Goal: Transaction & Acquisition: Subscribe to service/newsletter

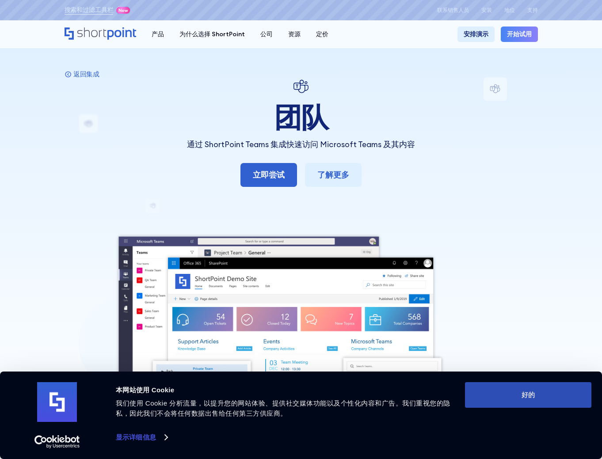
click at [523, 398] on button "好的" at bounding box center [528, 395] width 126 height 26
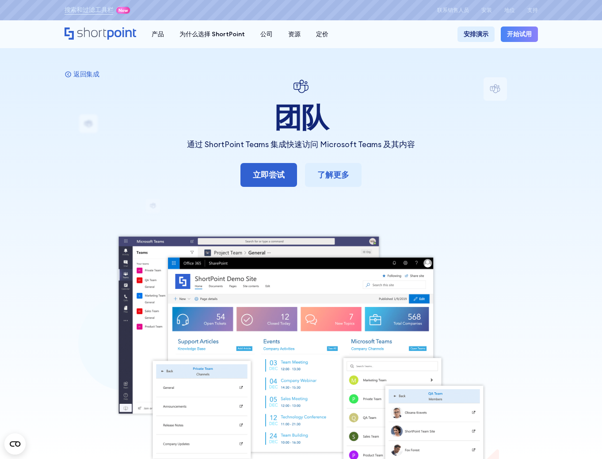
click at [522, 33] on font "开始试用" at bounding box center [519, 34] width 25 height 8
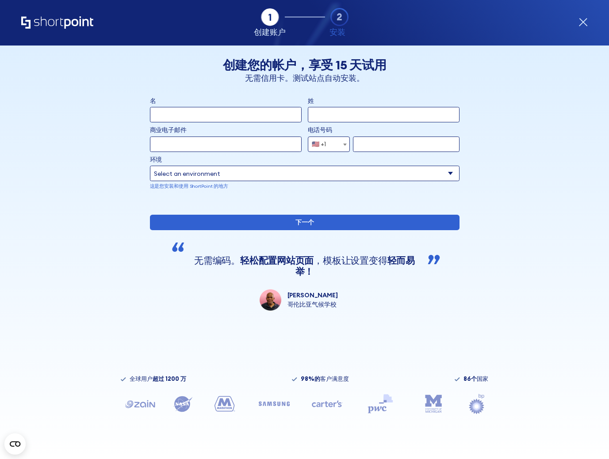
click at [216, 115] on input "名" at bounding box center [226, 114] width 152 height 15
click at [265, 22] on circle "形式" at bounding box center [269, 17] width 17 height 17
click at [207, 112] on input "名" at bounding box center [226, 114] width 152 height 15
click at [202, 113] on input "名" at bounding box center [226, 114] width 152 height 15
paste input "Regula"
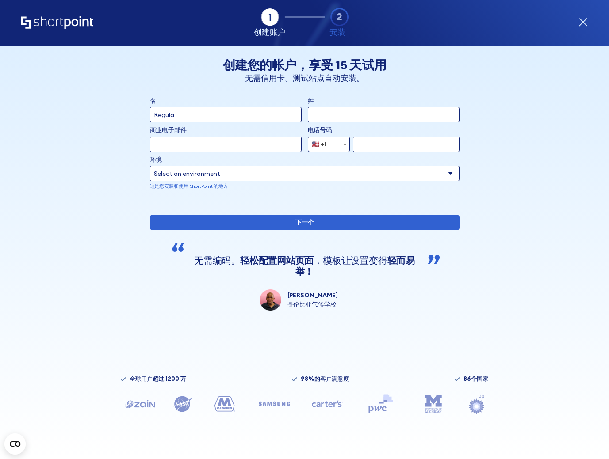
type input "Regula"
click at [329, 115] on input "姓" at bounding box center [384, 114] width 152 height 15
click at [335, 110] on input "姓" at bounding box center [384, 114] width 152 height 15
paste input "Pictet"
type input "Pictet"
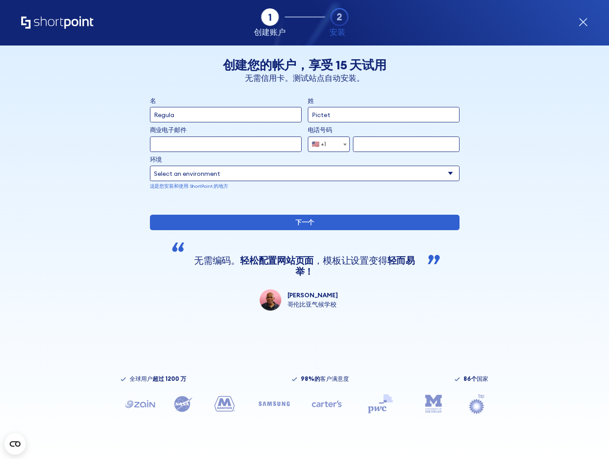
click at [240, 145] on input "商业电子邮件" at bounding box center [226, 144] width 152 height 15
click at [211, 148] on input "商业电子邮件" at bounding box center [226, 144] width 152 height 15
paste input "baladejohenington@gmail.com"
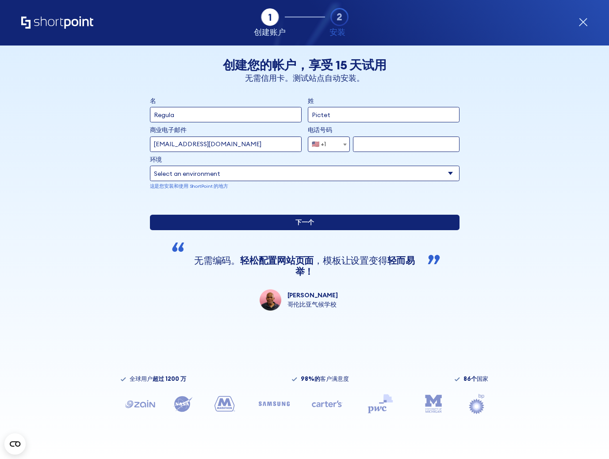
type input "baladejohenington@gmail.com"
click at [257, 230] on input "下一个" at bounding box center [304, 222] width 309 height 15
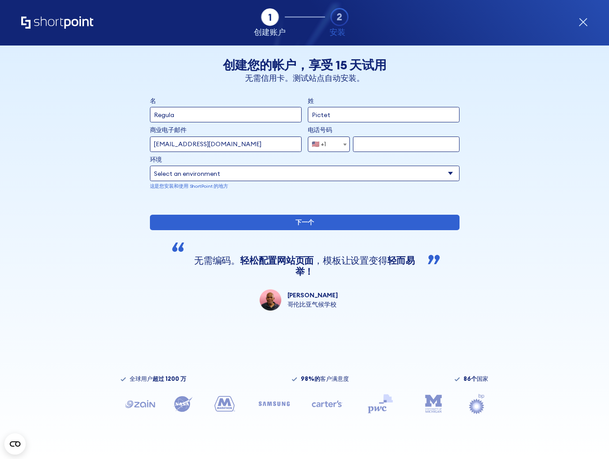
click at [382, 147] on input "形式" at bounding box center [406, 144] width 106 height 15
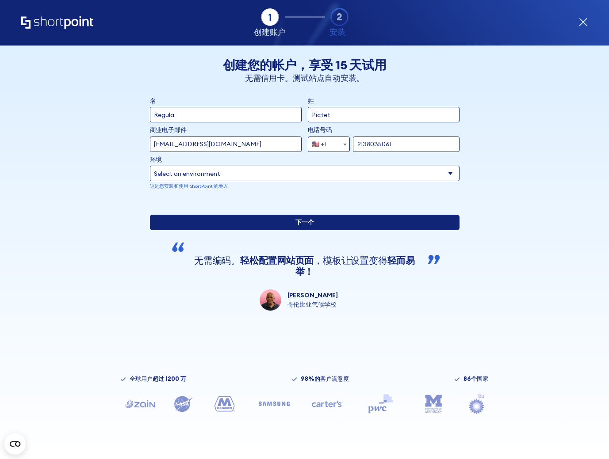
type input "2138035061"
click at [315, 230] on input "下一个" at bounding box center [304, 222] width 309 height 15
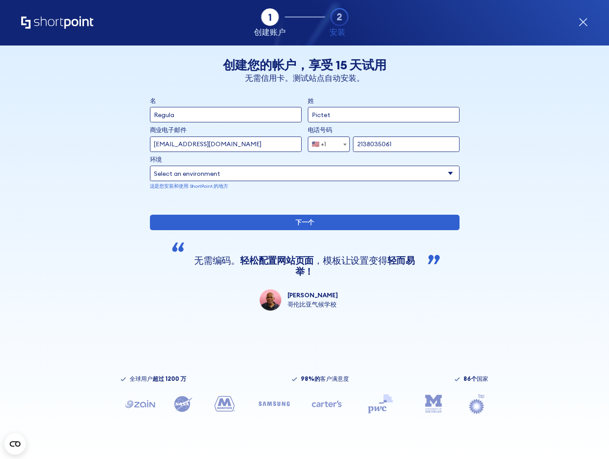
click at [235, 178] on select "Select an environment Microsoft 365 SharePoint 在线 SharePoint 2019（本地） SharePoin…" at bounding box center [304, 173] width 309 height 15
select select "SharePoint Online"
click at [150, 166] on select "Select an environment Microsoft 365 SharePoint 在线 SharePoint 2019（本地） SharePoin…" at bounding box center [304, 173] width 309 height 15
click at [286, 241] on div "名 Regula 姓 Pictet 商业电子邮件 Invalid Email Address baladejohenington@gmail.com 电话号码…" at bounding box center [304, 203] width 309 height 214
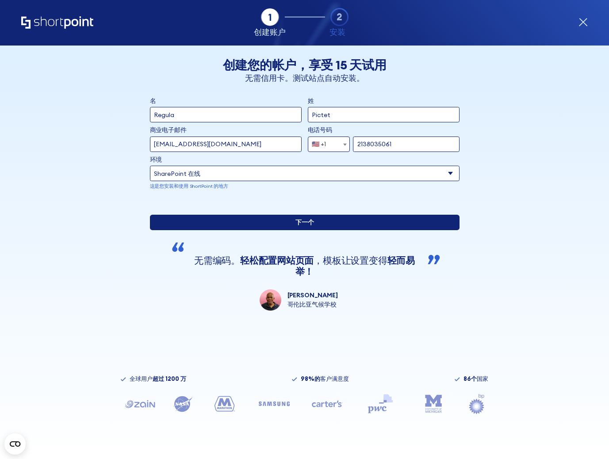
click at [293, 230] on input "下一个" at bounding box center [304, 222] width 309 height 15
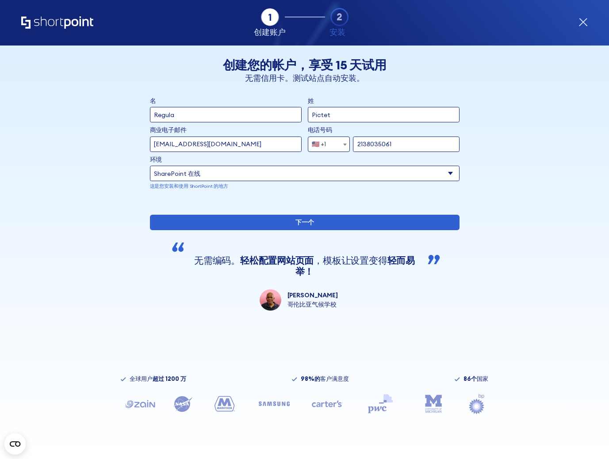
click at [229, 167] on select "Select an environment Microsoft 365 SharePoint 在线 SharePoint 2019（本地） SharePoin…" at bounding box center [304, 173] width 309 height 15
click at [150, 166] on select "Select an environment Microsoft 365 SharePoint 在线 SharePoint 2019（本地） SharePoin…" at bounding box center [304, 173] width 309 height 15
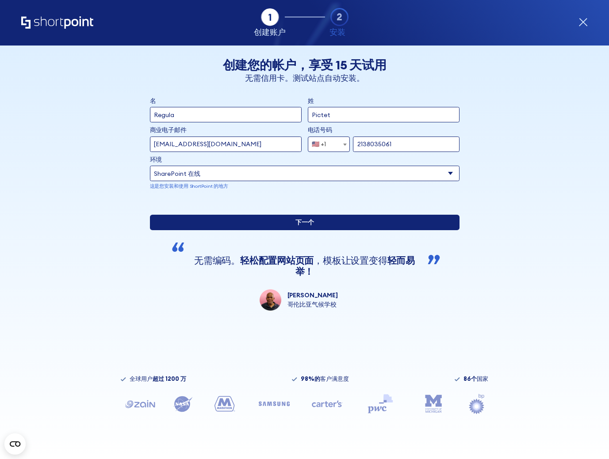
click at [283, 244] on div "名 Regula 姓 Pictet 商业电子邮件 Invalid Email Address baladejohenington@gmail.com 电话号码…" at bounding box center [304, 203] width 309 height 214
click at [287, 230] on input "下一个" at bounding box center [304, 222] width 309 height 15
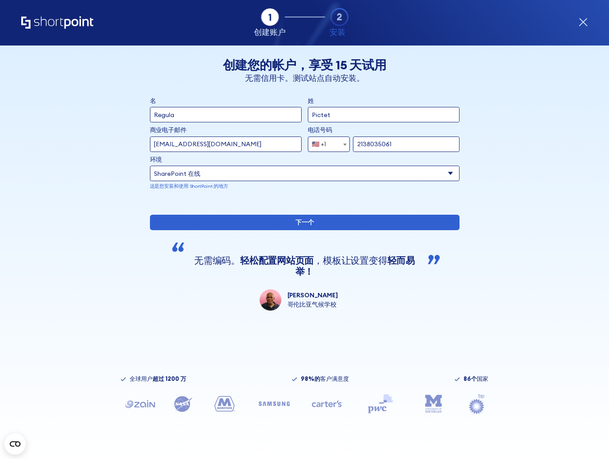
click at [164, 147] on input "baladejohenington@gmail.com" at bounding box center [226, 144] width 152 height 15
click at [199, 147] on input "baladejohenington@gmail.com" at bounding box center [226, 144] width 152 height 15
click at [276, 140] on input "baladejohenington@gmail.com" at bounding box center [226, 144] width 152 height 15
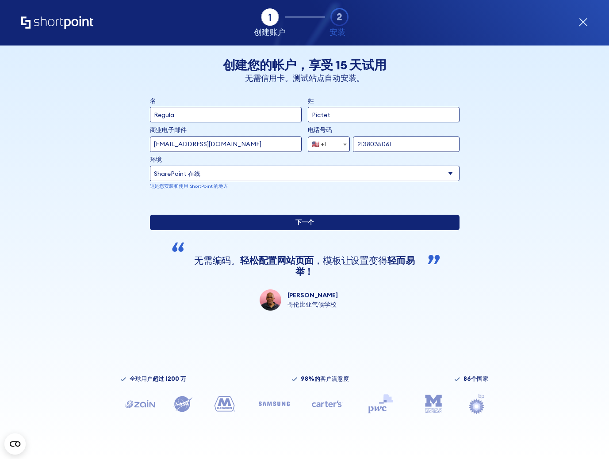
click at [313, 230] on input "下一个" at bounding box center [304, 222] width 309 height 15
